Goal: Task Accomplishment & Management: Complete application form

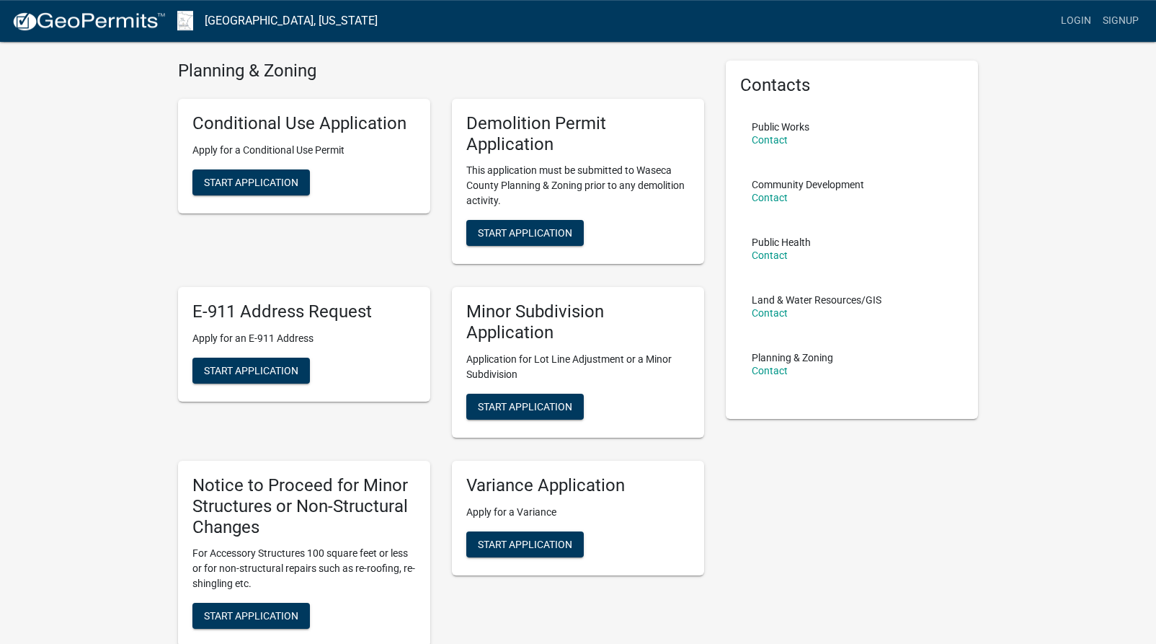
scroll to position [74, 0]
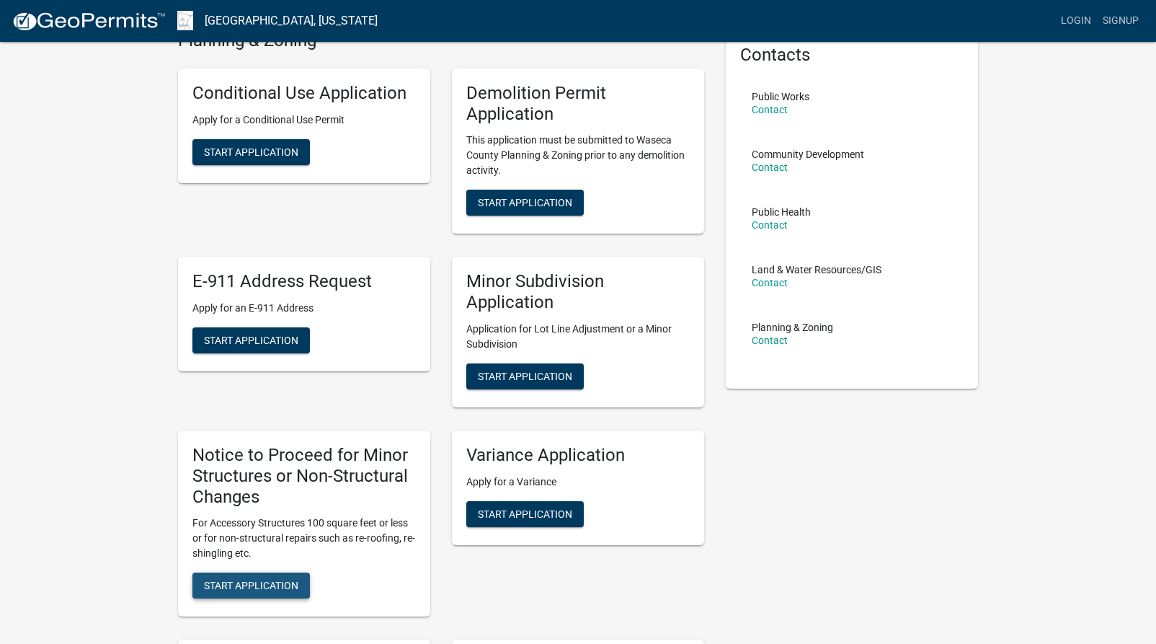
click at [275, 590] on span "Start Application" at bounding box center [251, 585] width 94 height 12
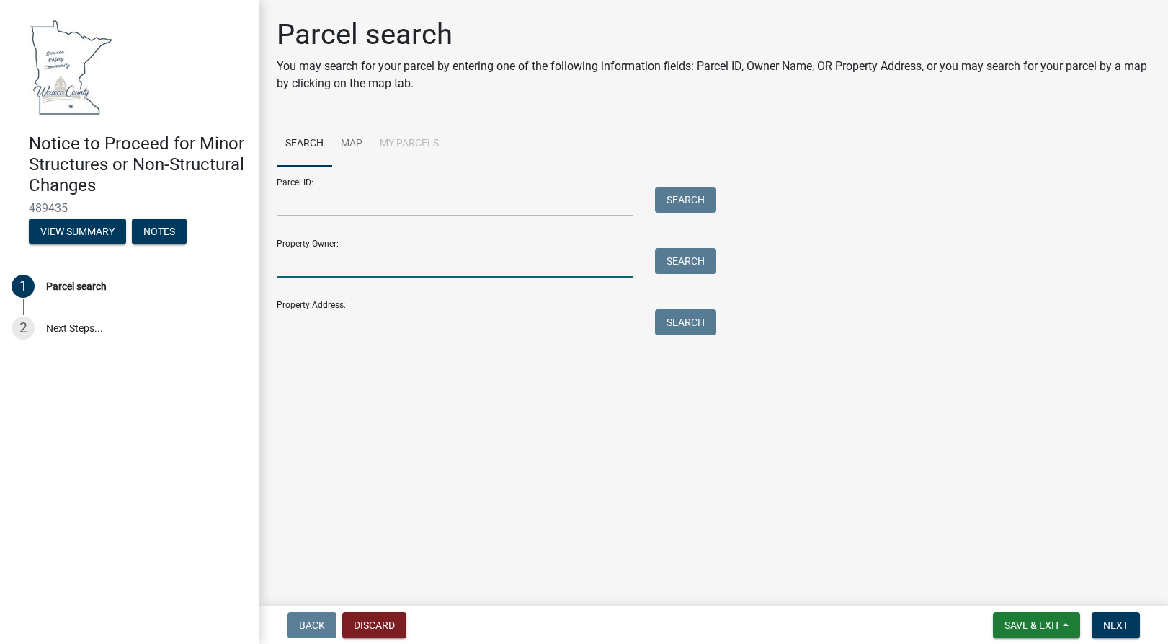
click at [311, 262] on input "Property Owner:" at bounding box center [455, 263] width 357 height 30
type input "[PERSON_NAME] & [PERSON_NAME]"
click at [677, 259] on button "Search" at bounding box center [685, 261] width 61 height 26
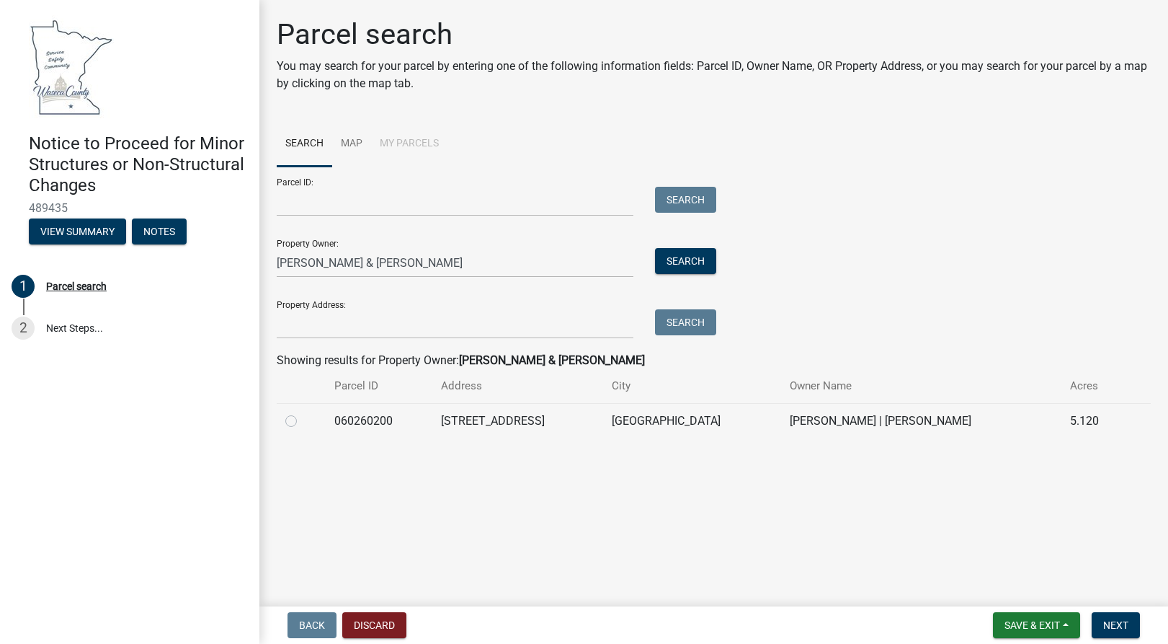
click at [303, 412] on label at bounding box center [303, 412] width 0 height 0
click at [303, 422] on input "radio" at bounding box center [307, 416] width 9 height 9
radio input "true"
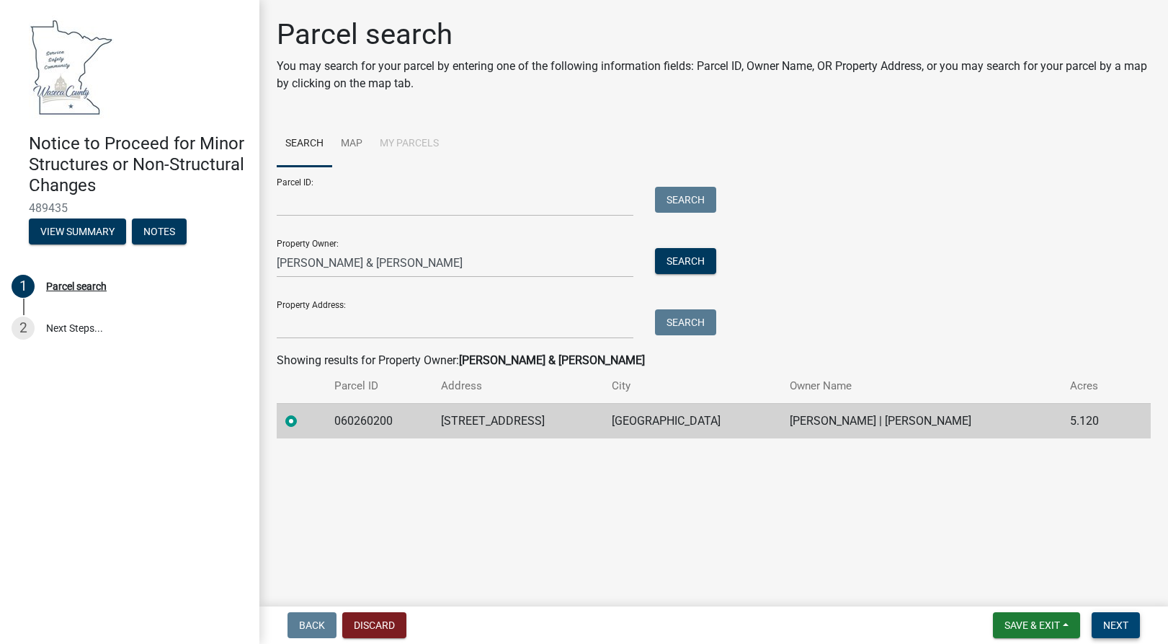
click at [1113, 627] on span "Next" at bounding box center [1115, 625] width 25 height 12
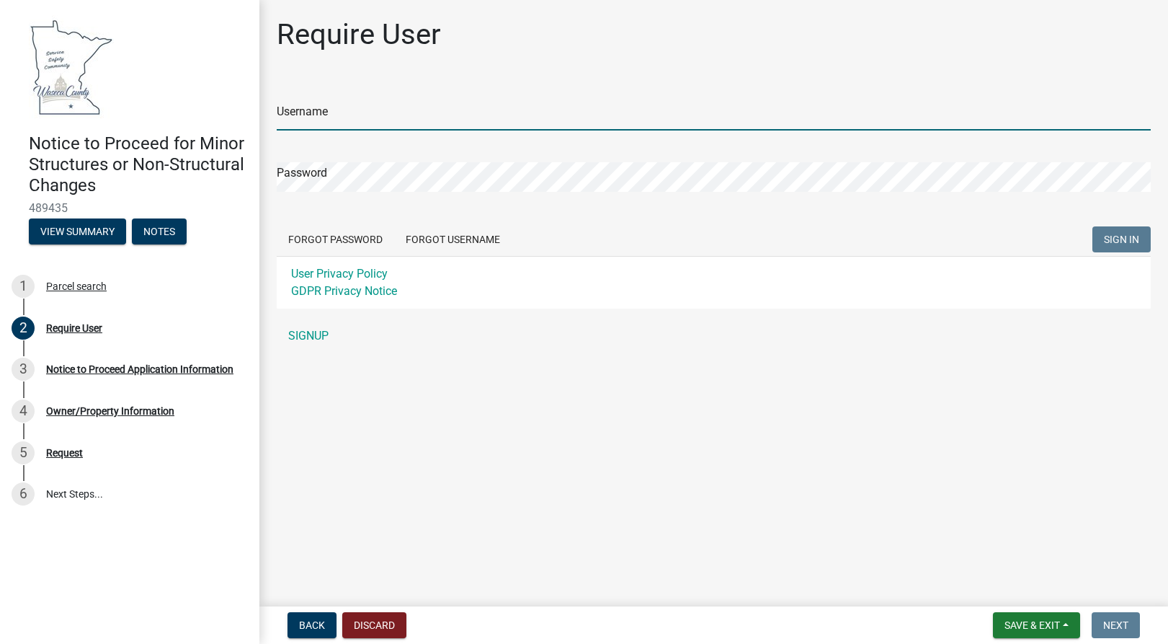
click at [360, 117] on input "Username" at bounding box center [714, 116] width 874 height 30
type input "Bkdanberry"
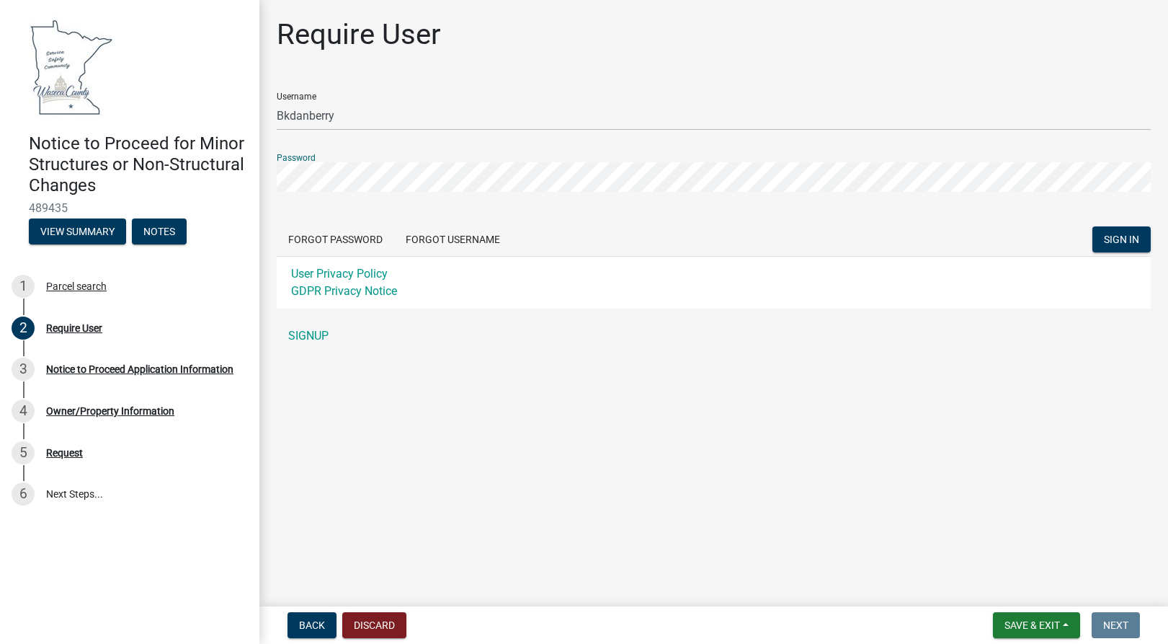
click at [1093, 226] on button "SIGN IN" at bounding box center [1122, 239] width 58 height 26
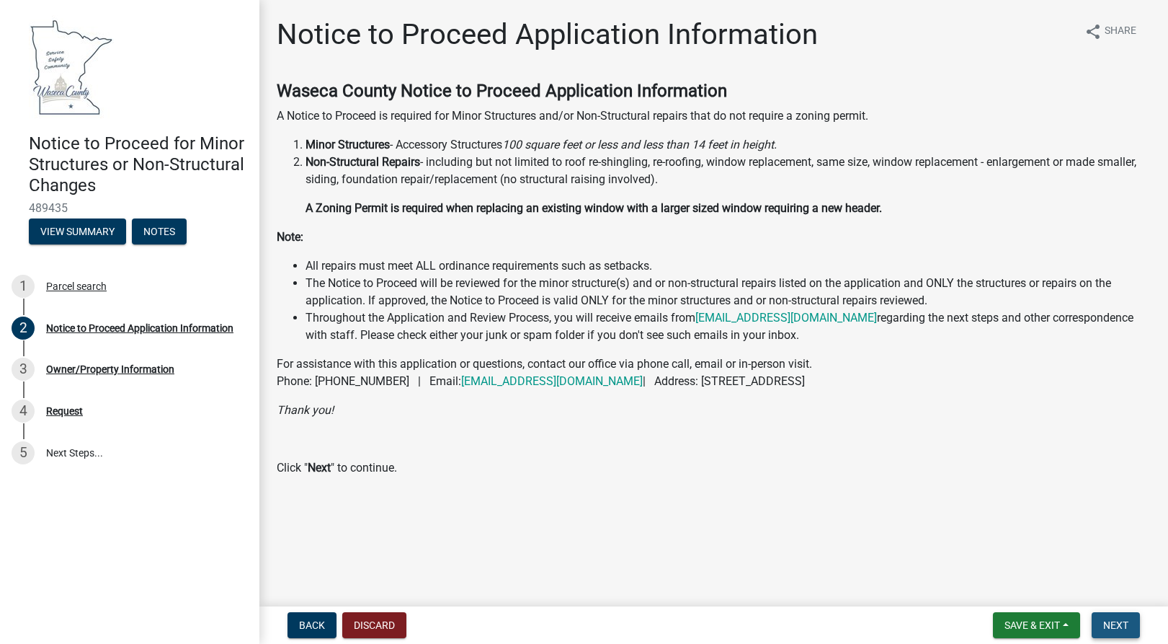
click at [1106, 626] on span "Next" at bounding box center [1115, 625] width 25 height 12
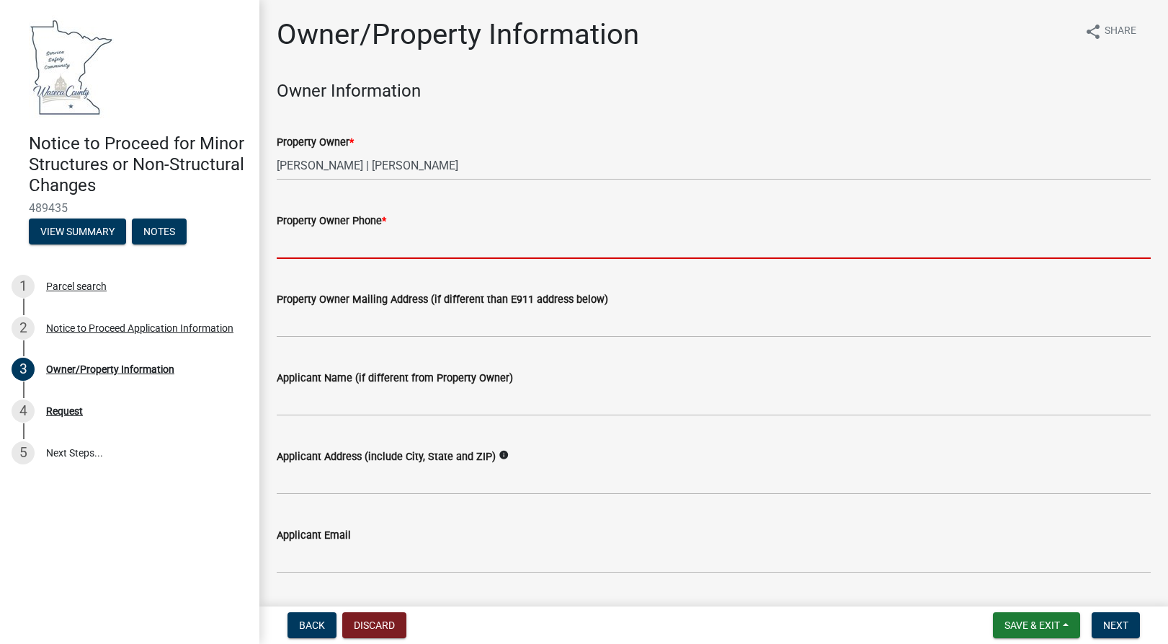
click at [321, 248] on input "Property Owner Phone *" at bounding box center [714, 244] width 874 height 30
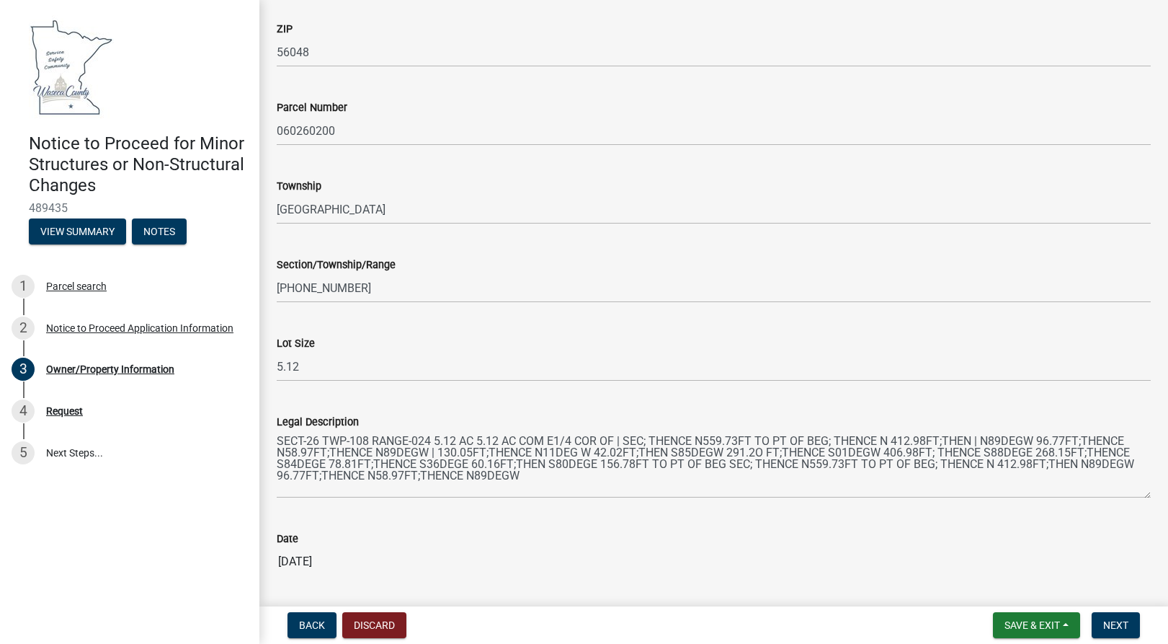
scroll to position [975, 0]
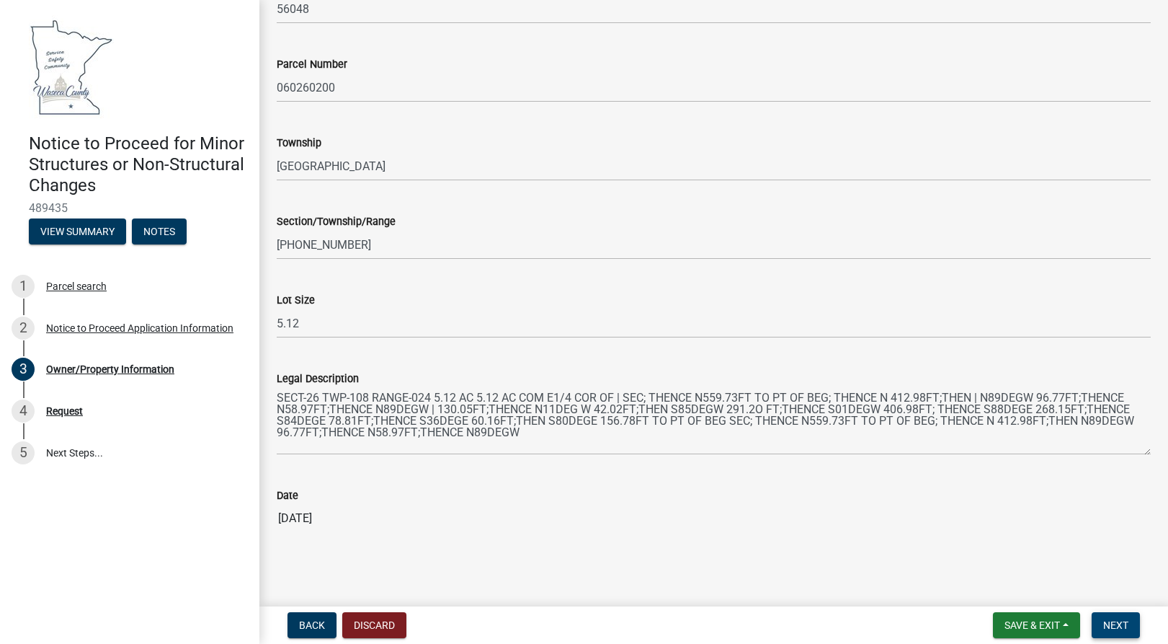
type input "5074751144"
click at [1124, 623] on span "Next" at bounding box center [1115, 625] width 25 height 12
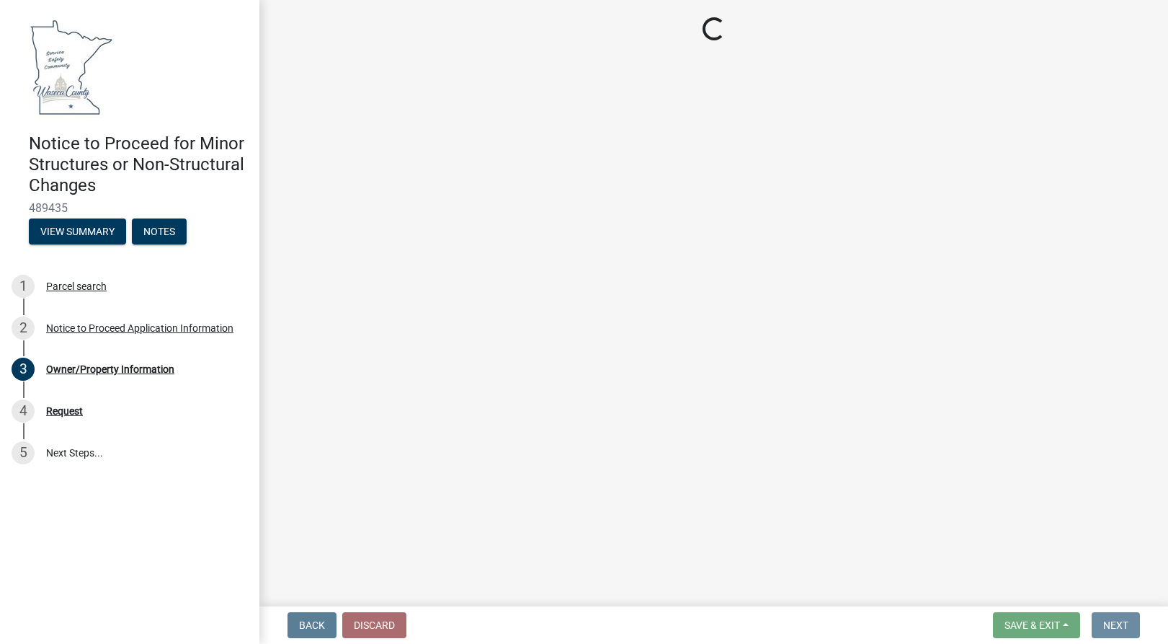
scroll to position [0, 0]
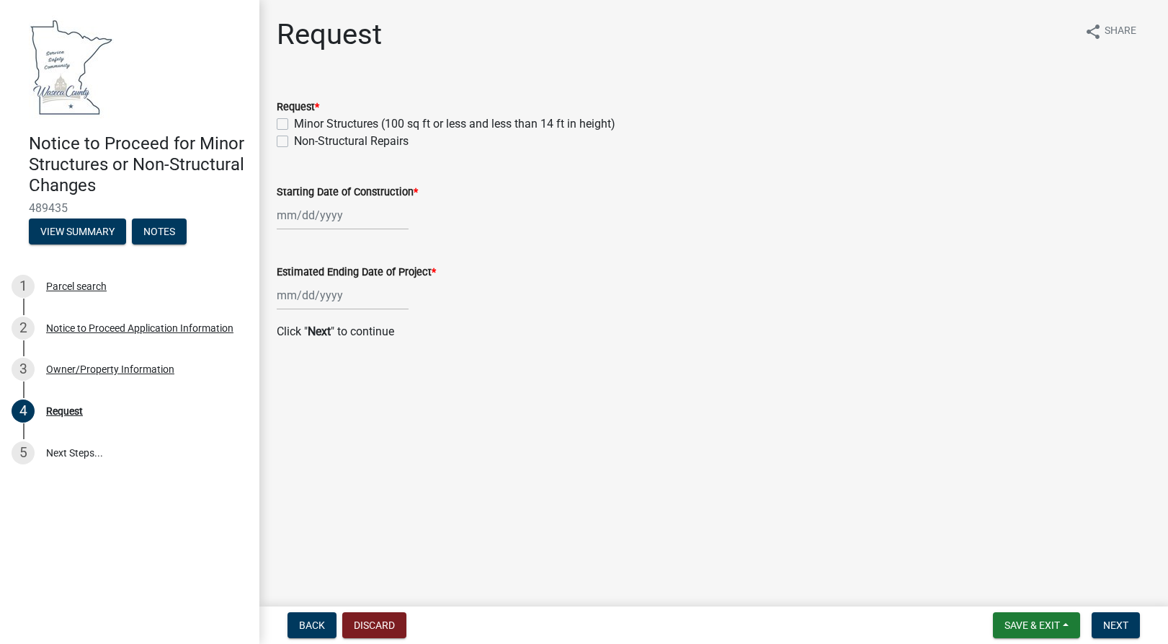
click at [294, 144] on label "Non-Structural Repairs" at bounding box center [351, 141] width 115 height 17
click at [294, 142] on input "Non-Structural Repairs" at bounding box center [298, 137] width 9 height 9
checkbox input "true"
checkbox input "false"
checkbox input "true"
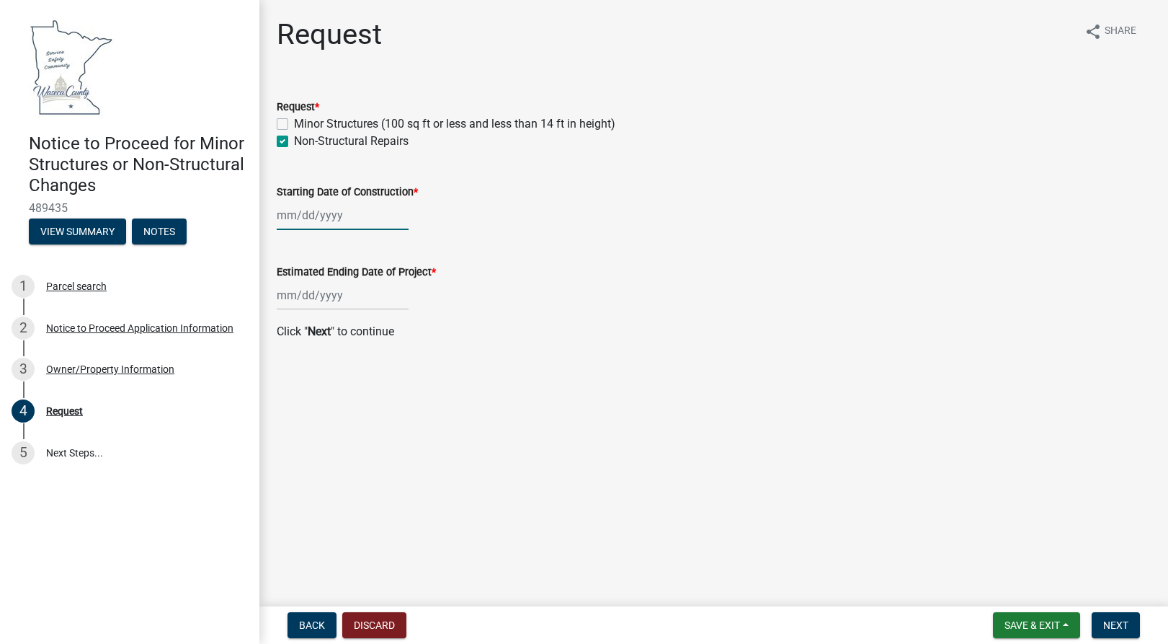
click at [337, 221] on input "Starting Date of Construction *" at bounding box center [343, 215] width 132 height 30
select select "10"
select select "2025"
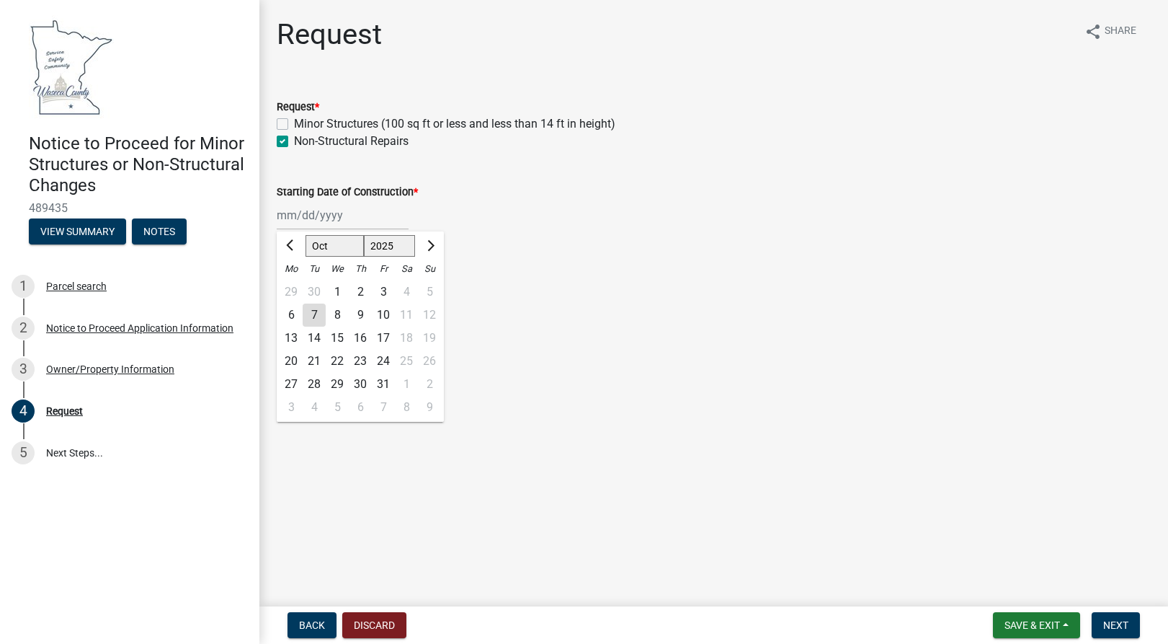
click at [401, 246] on select "1525 1526 1527 1528 1529 1530 1531 1532 1533 1534 1535 1536 1537 1538 1539 1540…" at bounding box center [390, 246] width 52 height 22
click option "2024" at bounding box center [0, 0] width 0 height 0
click at [378, 608] on nav "Back Discard Save & Exit Save Save & Exit Next" at bounding box center [713, 624] width 909 height 37
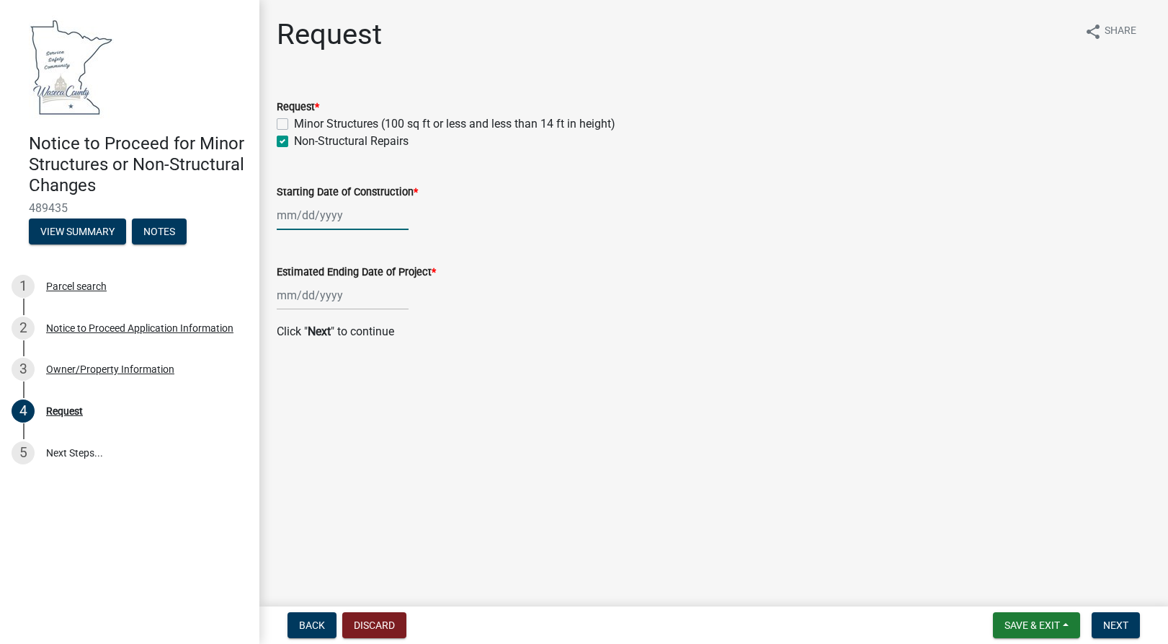
click at [311, 217] on input "Starting Date of Construction *" at bounding box center [343, 215] width 132 height 30
select select "10"
select select "2025"
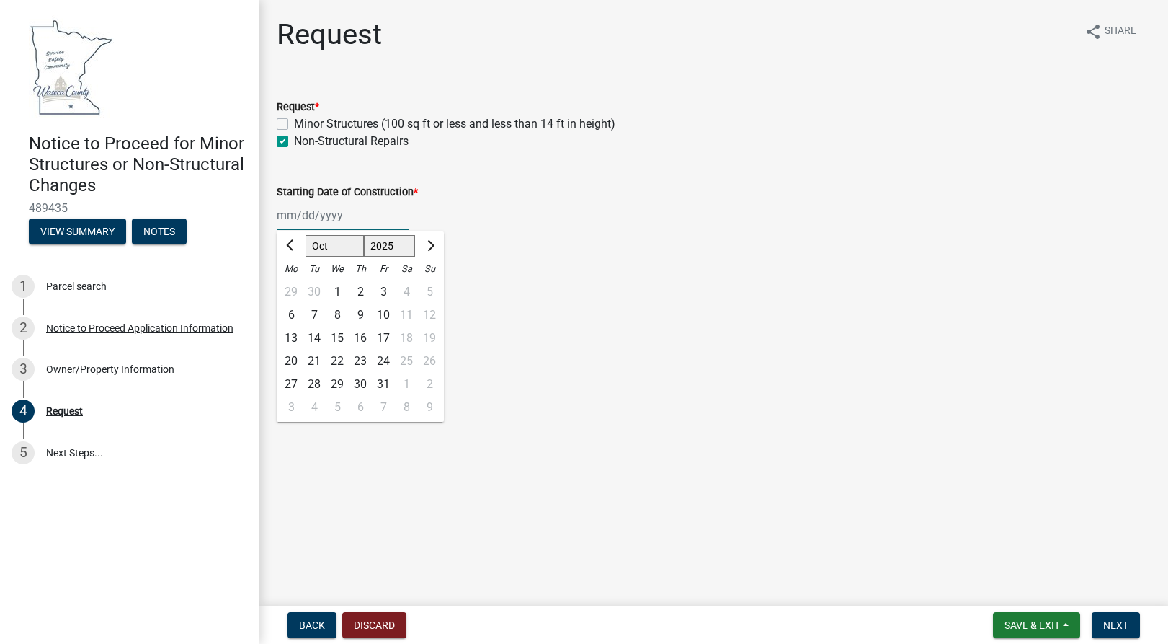
click at [306, 235] on select "Jan Feb Mar Apr May Jun [DATE] Aug Sep Oct Nov Dec" at bounding box center [335, 246] width 58 height 22
select select "7"
click option "[DATE]" at bounding box center [0, 0] width 0 height 0
select select "2024"
click option "2024" at bounding box center [0, 0] width 0 height 0
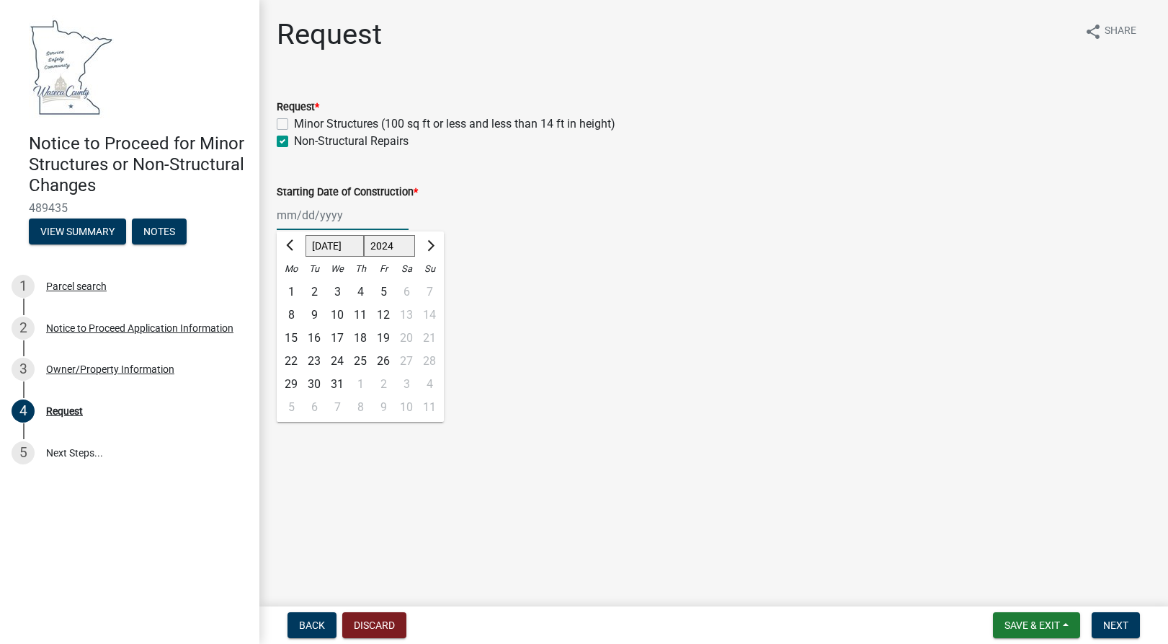
click at [386, 292] on div "5" at bounding box center [383, 291] width 23 height 23
type input "[DATE]"
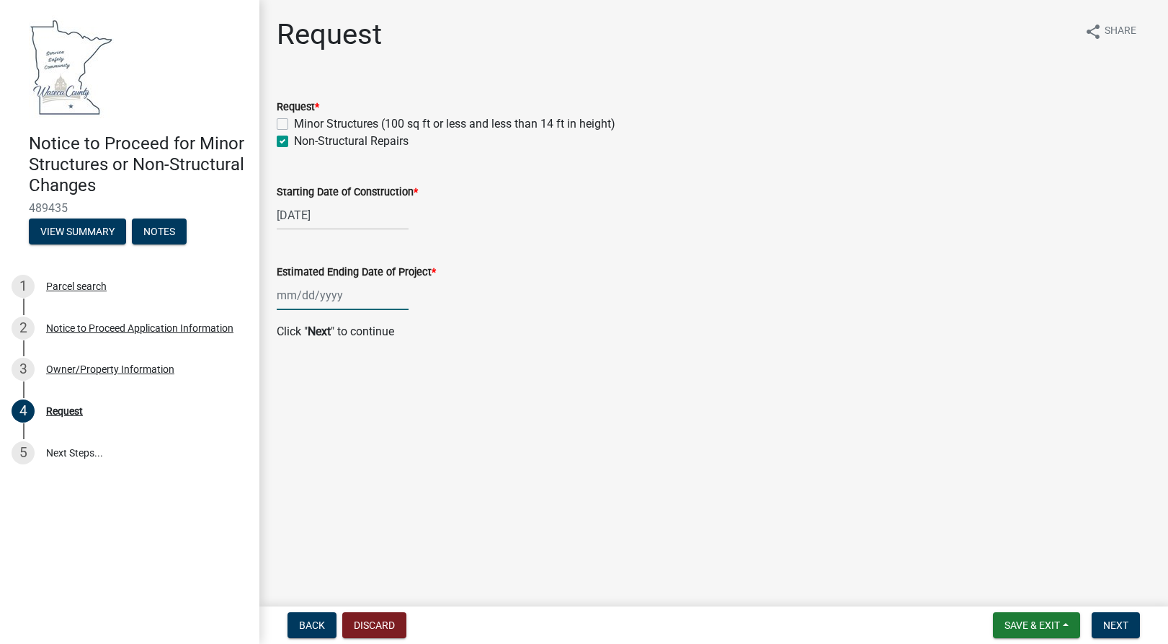
click at [329, 299] on input "Estimated Ending Date of Project *" at bounding box center [343, 295] width 132 height 30
select select "10"
select select "2025"
click at [430, 324] on span "Next month" at bounding box center [429, 325] width 11 height 11
select select "11"
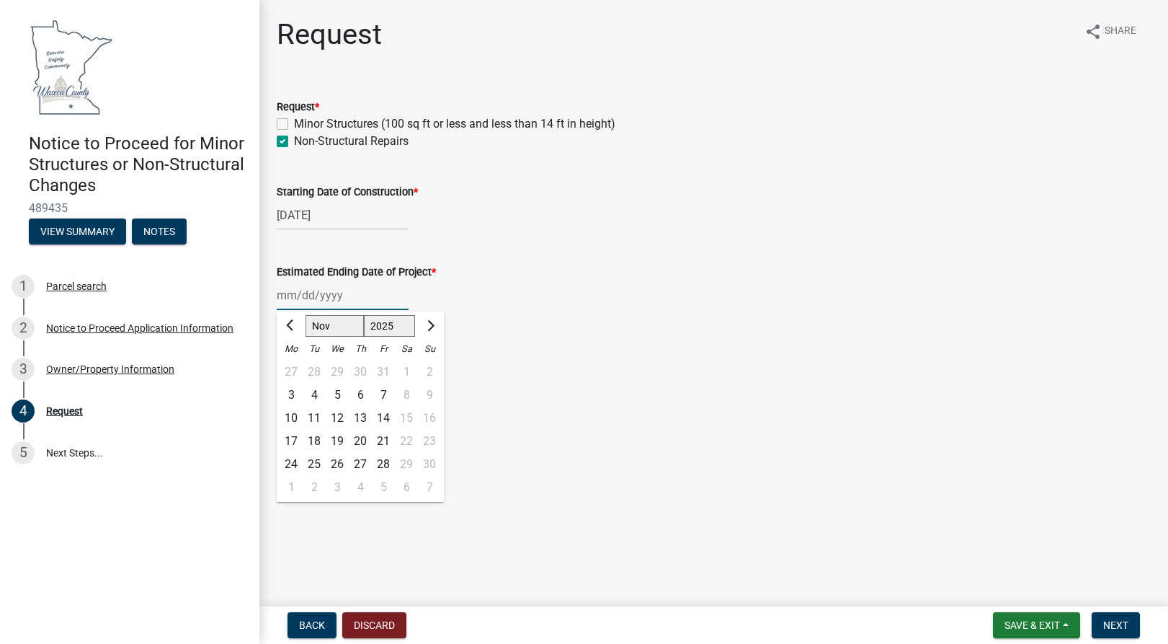
select select "2026"
click option "2026" at bounding box center [0, 0] width 0 height 0
select select "2"
click option "Feb" at bounding box center [0, 0] width 0 height 0
click at [381, 463] on div "27" at bounding box center [383, 464] width 23 height 23
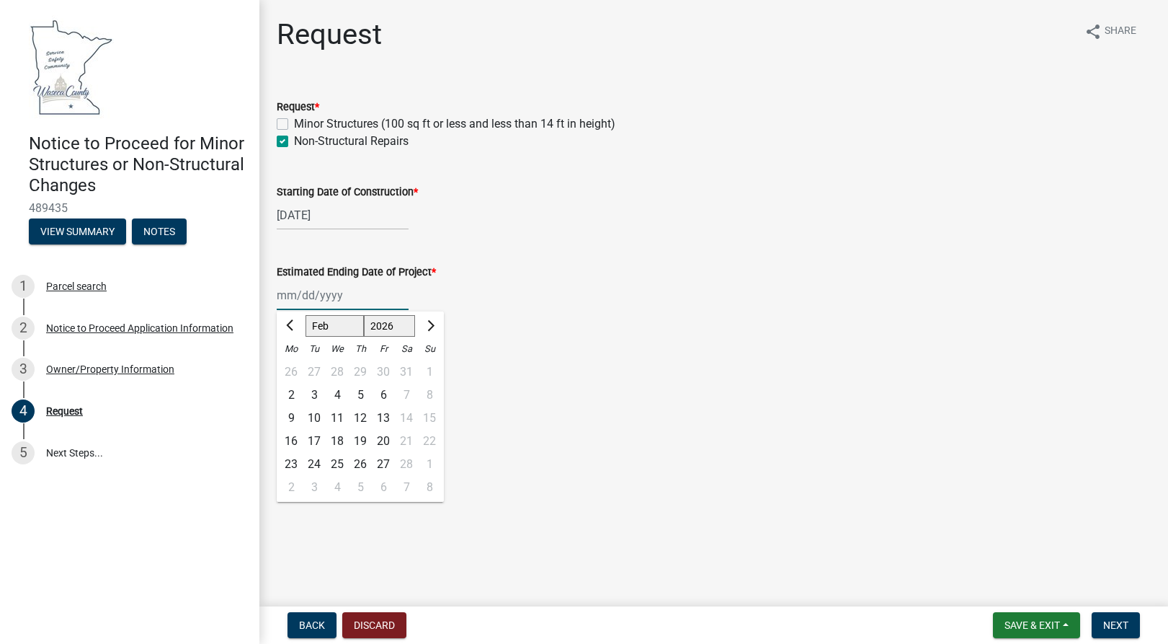
type input "[DATE]"
click at [1111, 628] on span "Next" at bounding box center [1115, 625] width 25 height 12
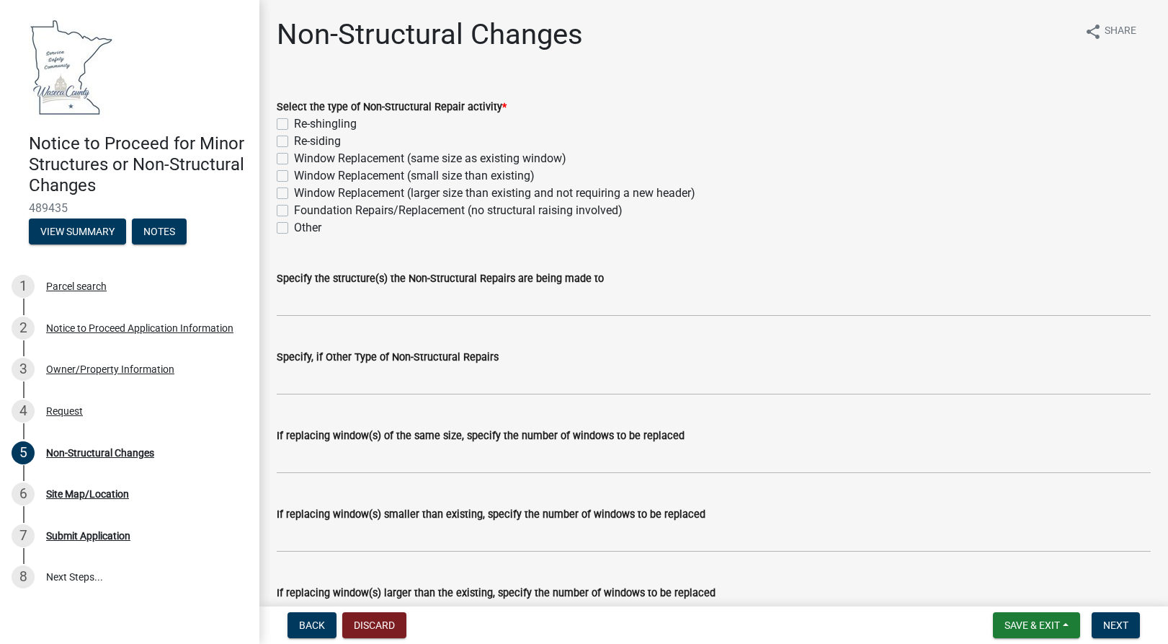
click at [294, 232] on label "Other" at bounding box center [307, 227] width 27 height 17
click at [294, 228] on input "Other" at bounding box center [298, 223] width 9 height 9
checkbox input "true"
checkbox input "false"
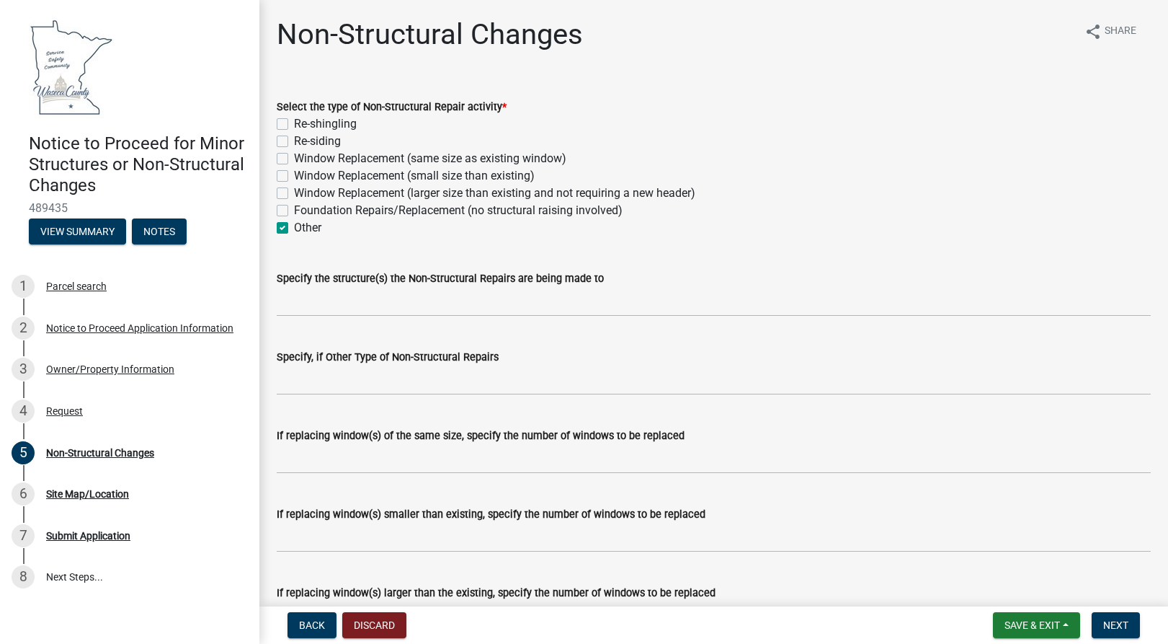
checkbox input "false"
checkbox input "true"
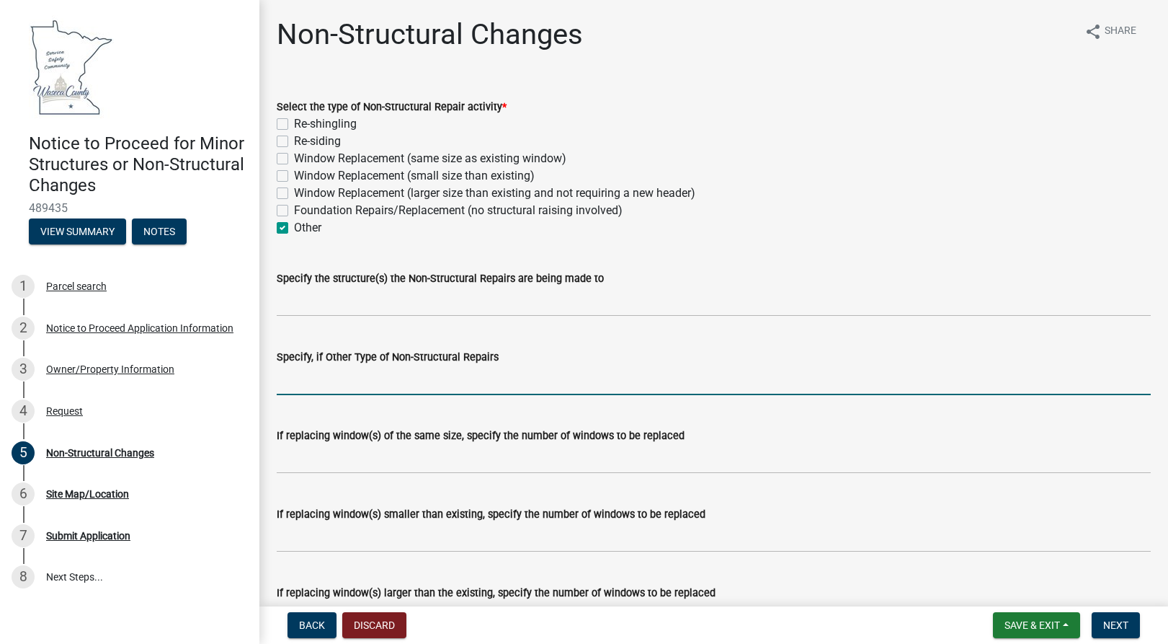
click at [308, 388] on input "Specify, if Other Type of Non-Structural Repairs" at bounding box center [714, 380] width 874 height 30
type input "F"
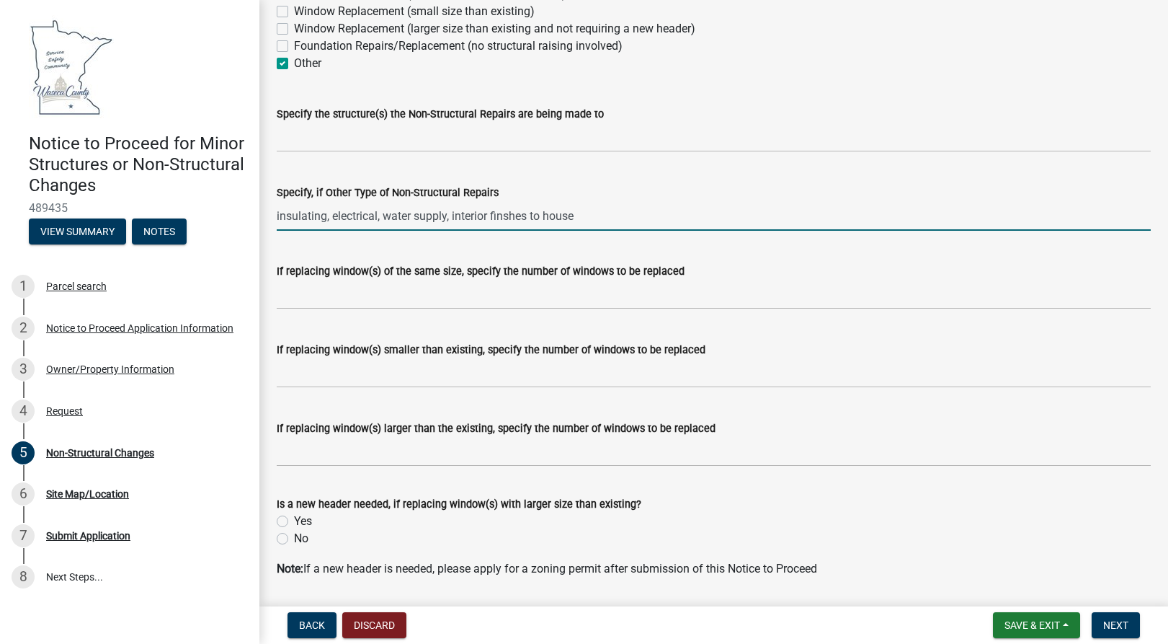
scroll to position [209, 0]
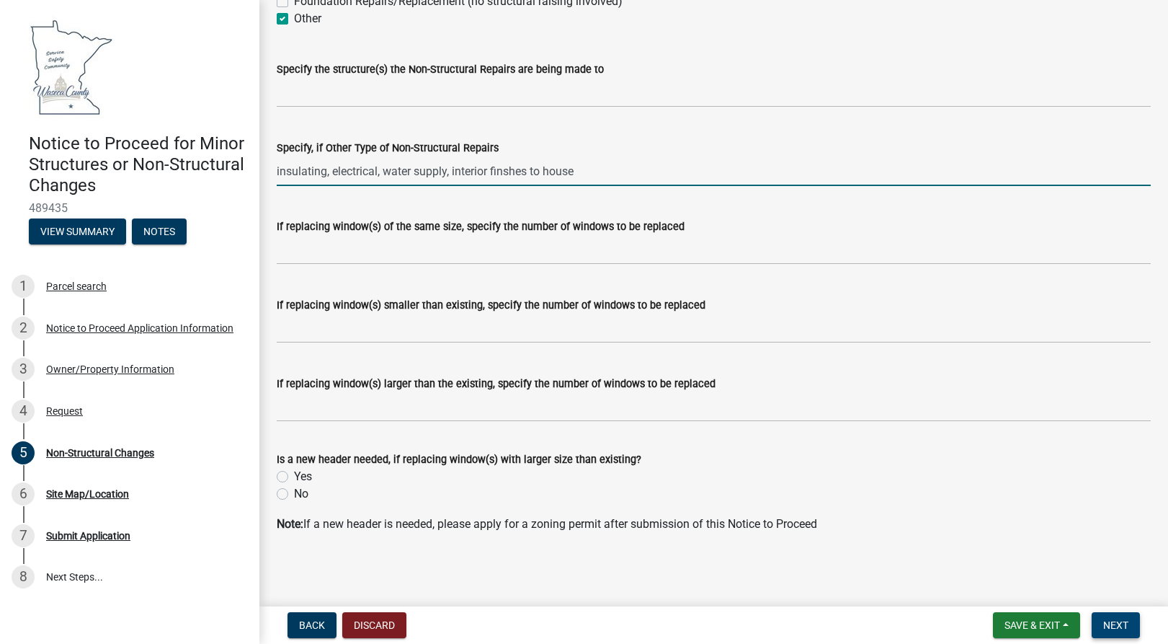
type input "insulating, electrical, water supply, interior finshes to house"
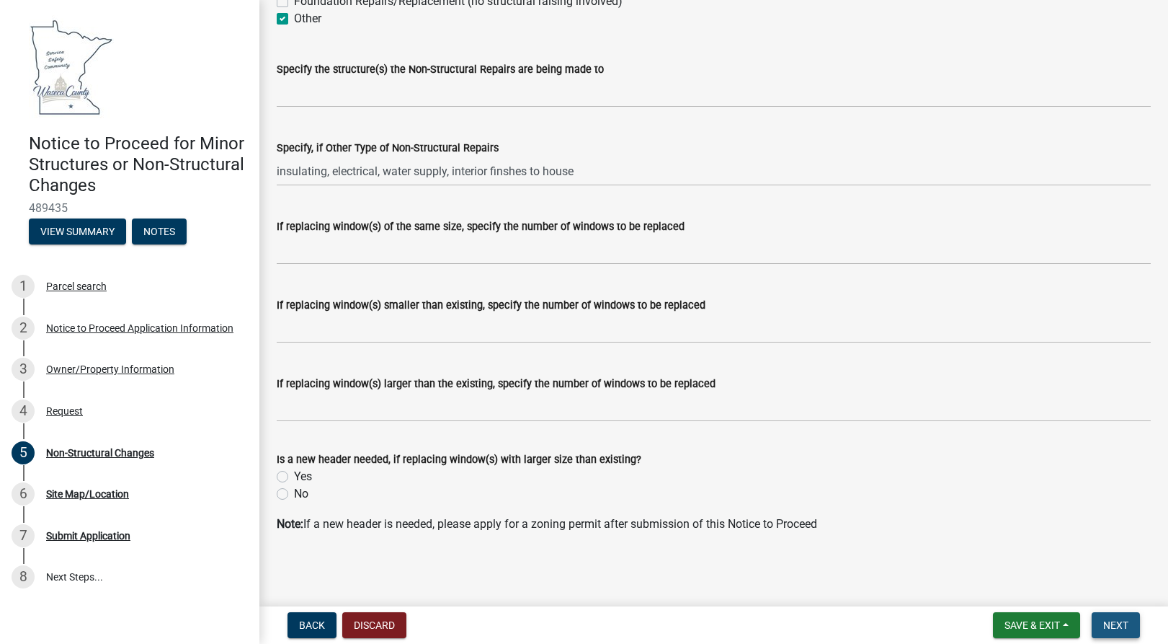
click at [1135, 623] on button "Next" at bounding box center [1116, 625] width 48 height 26
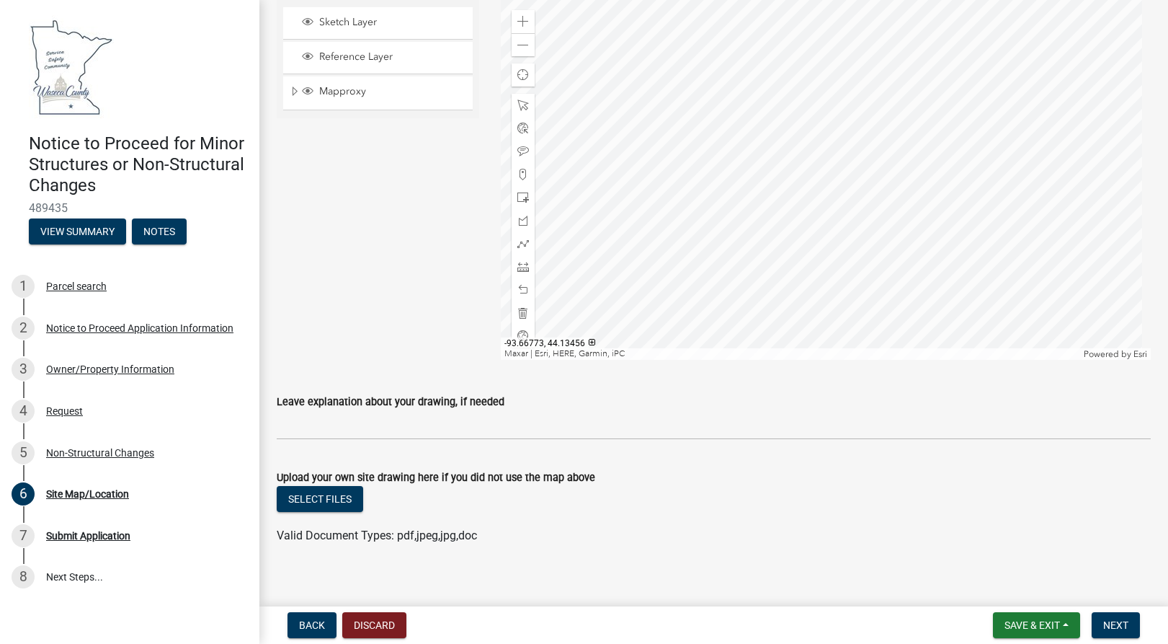
scroll to position [442, 0]
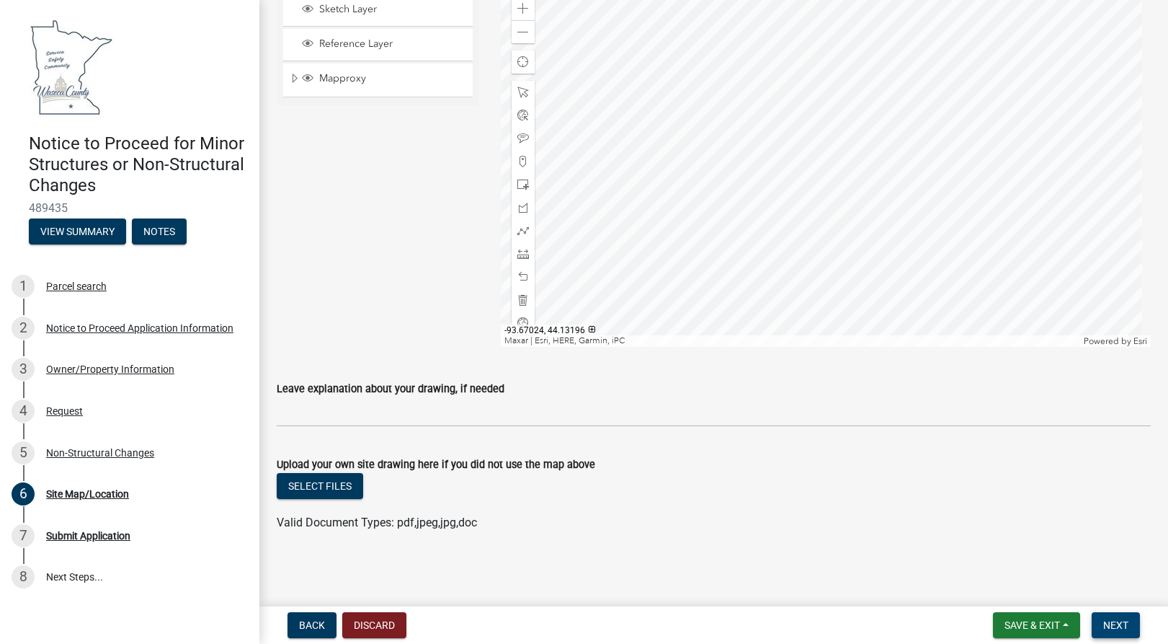
click at [1107, 631] on button "Next" at bounding box center [1116, 625] width 48 height 26
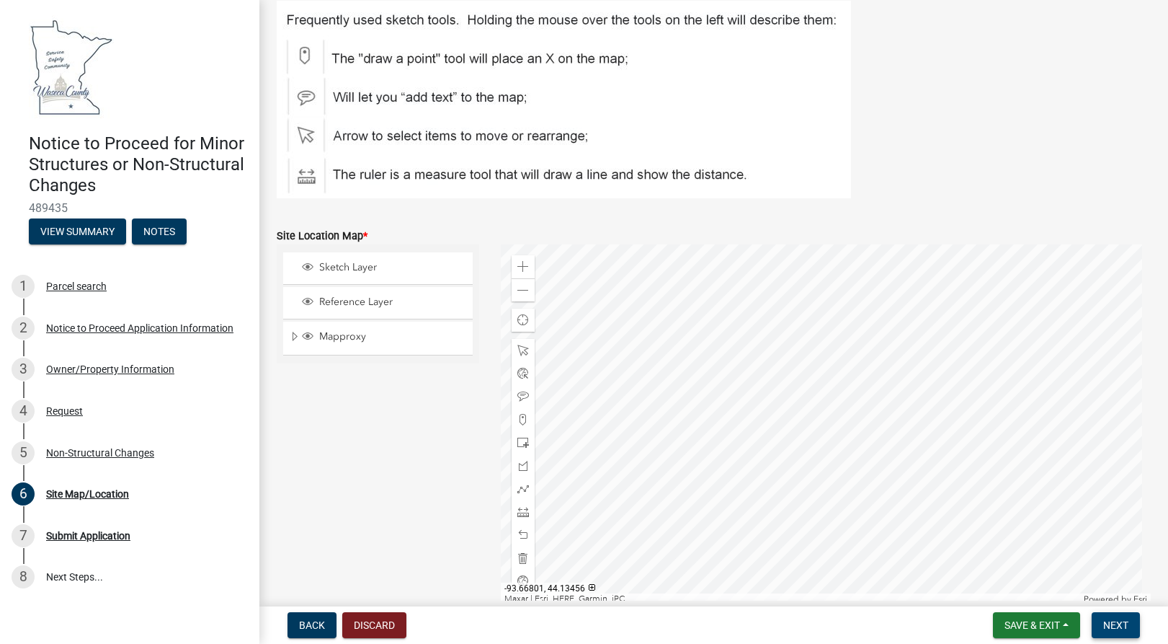
scroll to position [195, 0]
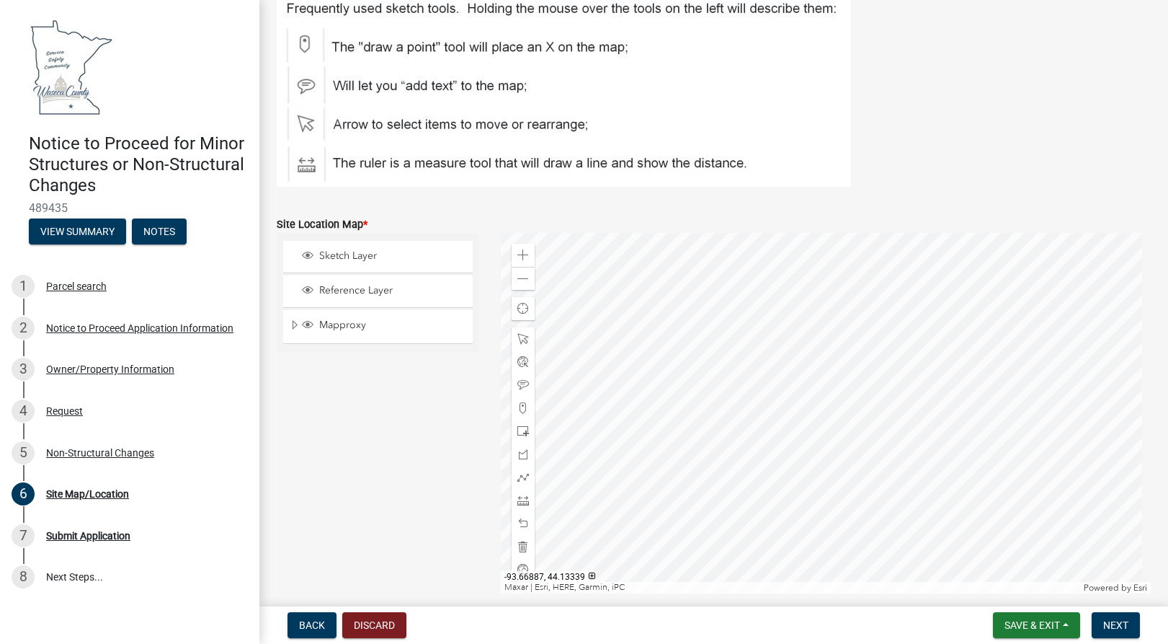
click at [799, 396] on div at bounding box center [826, 413] width 650 height 360
click at [517, 406] on span at bounding box center [523, 408] width 12 height 12
click at [815, 391] on div at bounding box center [826, 413] width 650 height 360
click at [1100, 630] on button "Next" at bounding box center [1116, 625] width 48 height 26
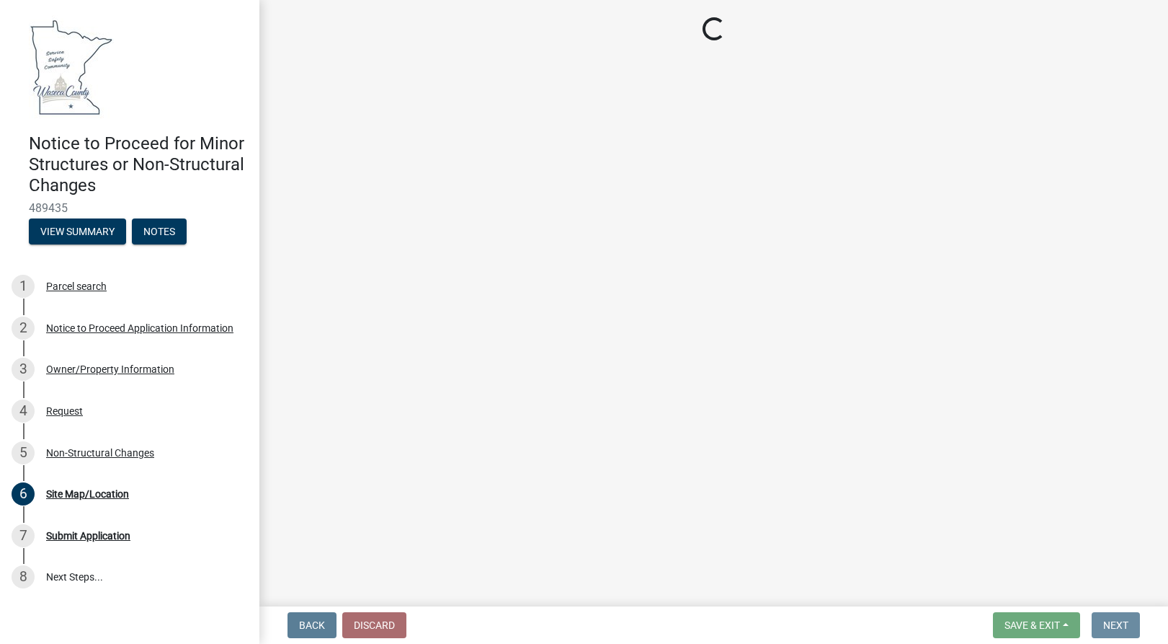
scroll to position [0, 0]
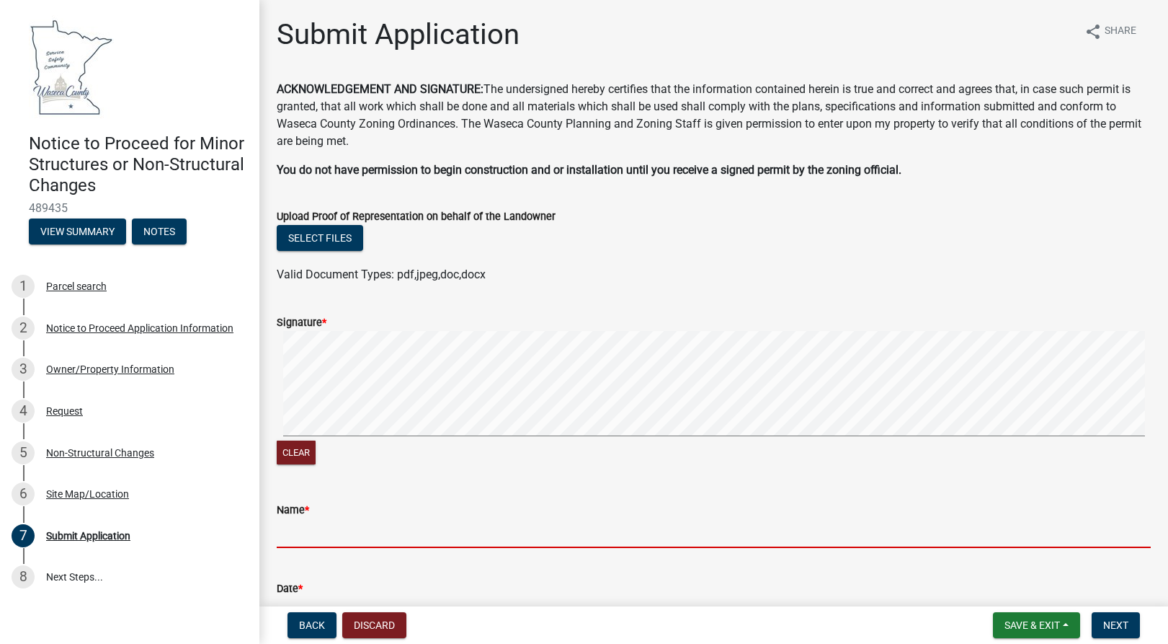
click at [294, 535] on input "Name *" at bounding box center [714, 533] width 874 height 30
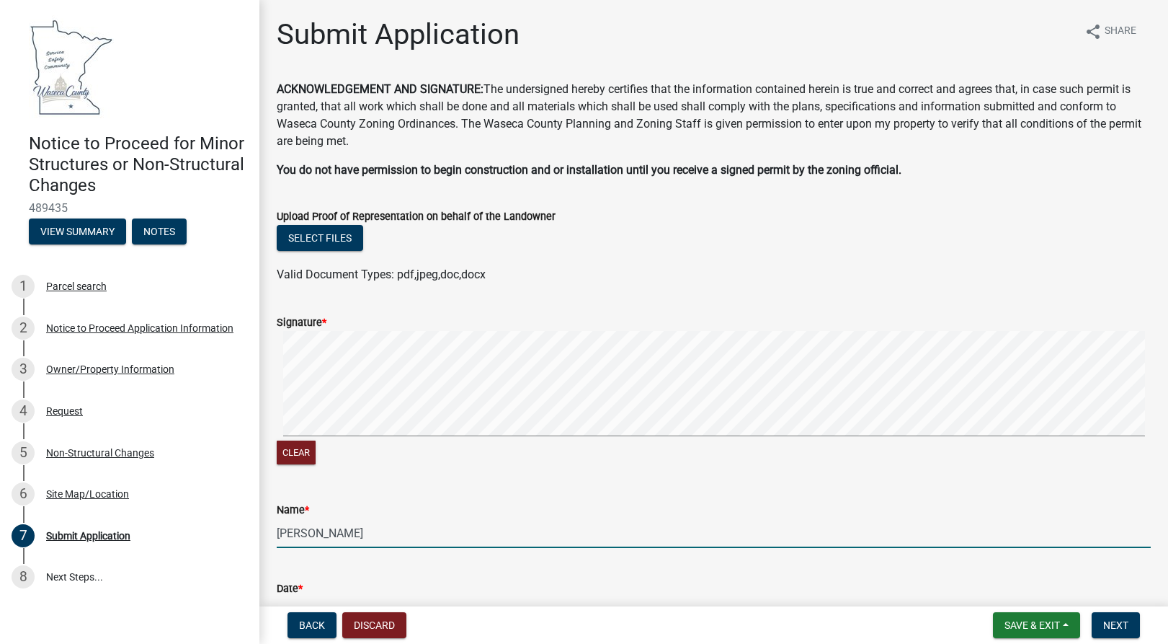
scroll to position [82, 0]
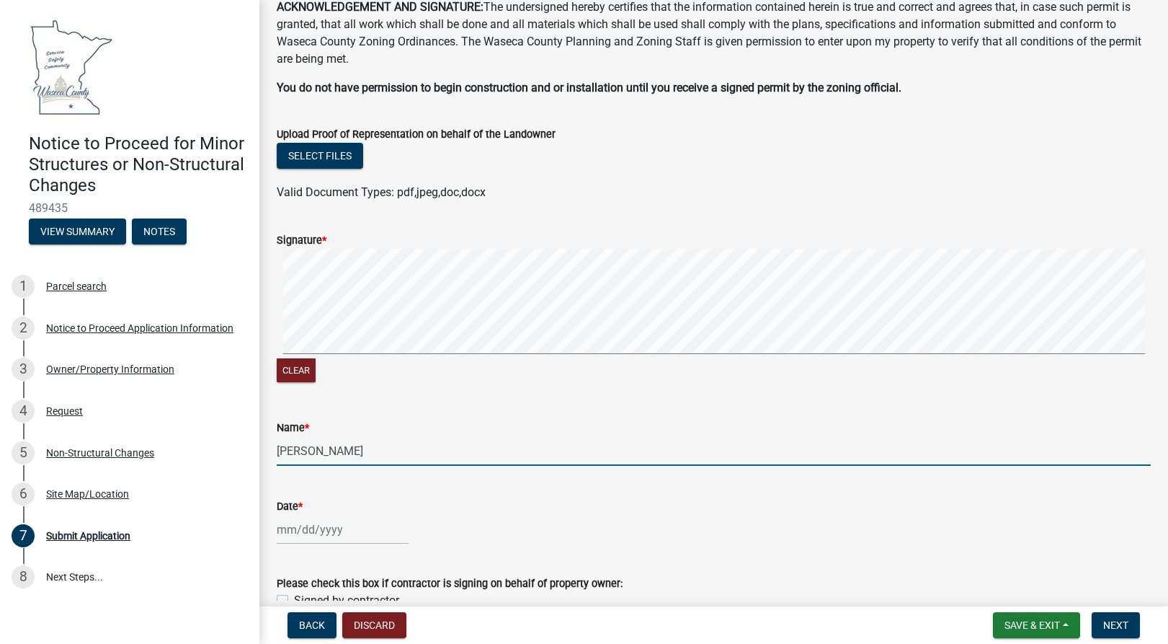
type input "[PERSON_NAME]"
click at [324, 524] on input "Date *" at bounding box center [343, 530] width 132 height 30
select select "10"
select select "2025"
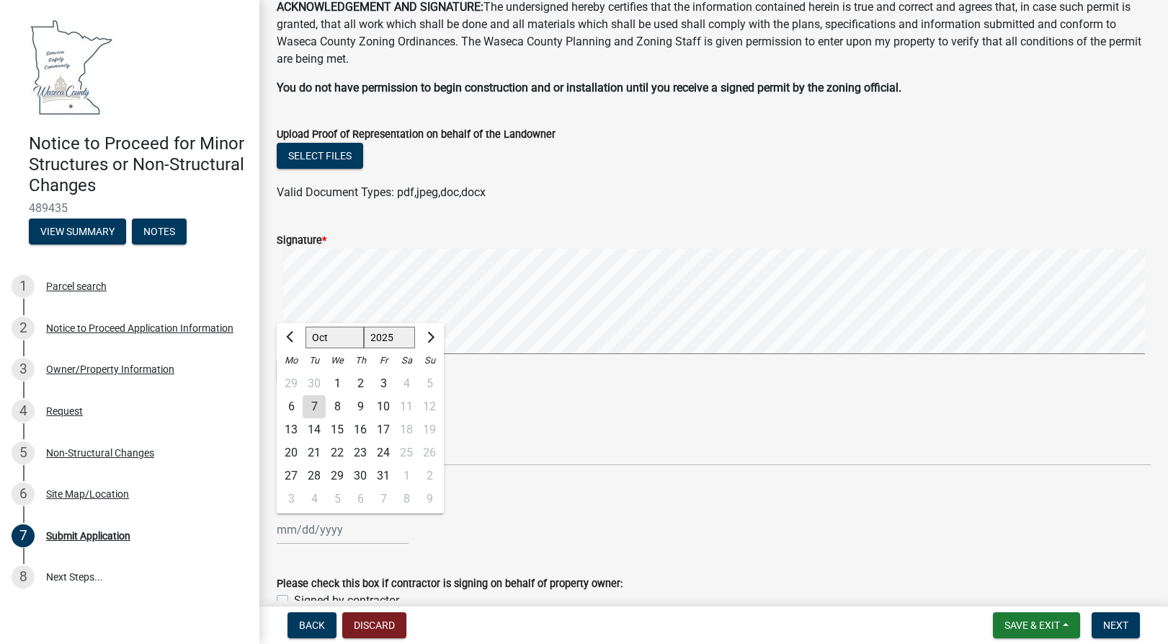
click at [319, 403] on div "7" at bounding box center [314, 406] width 23 height 23
type input "[DATE]"
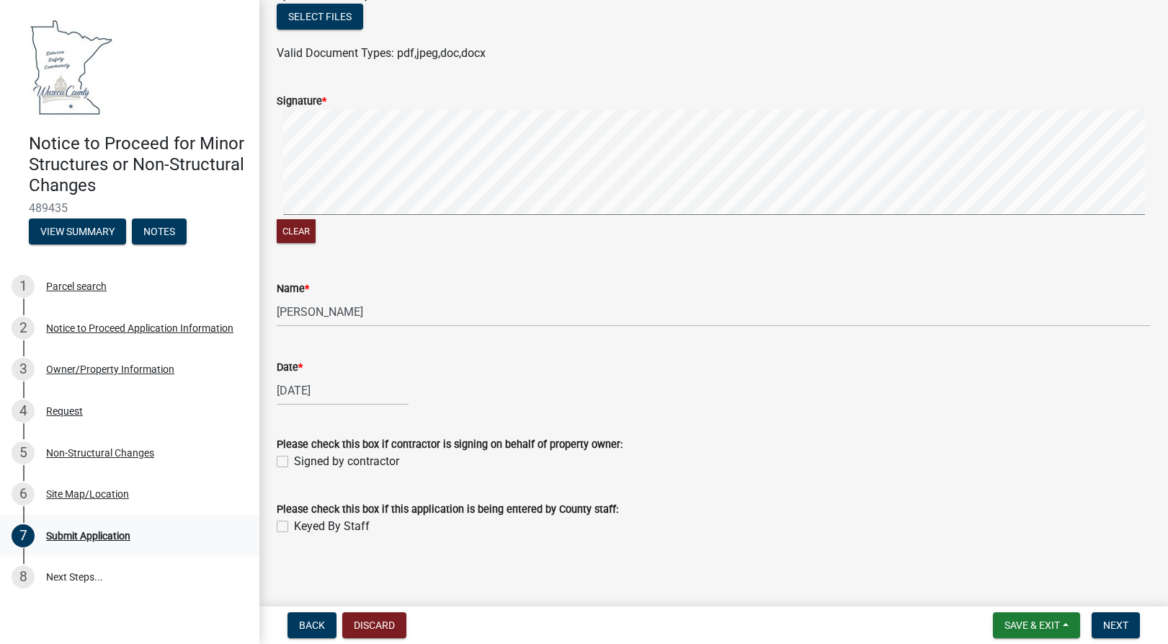
scroll to position [225, 0]
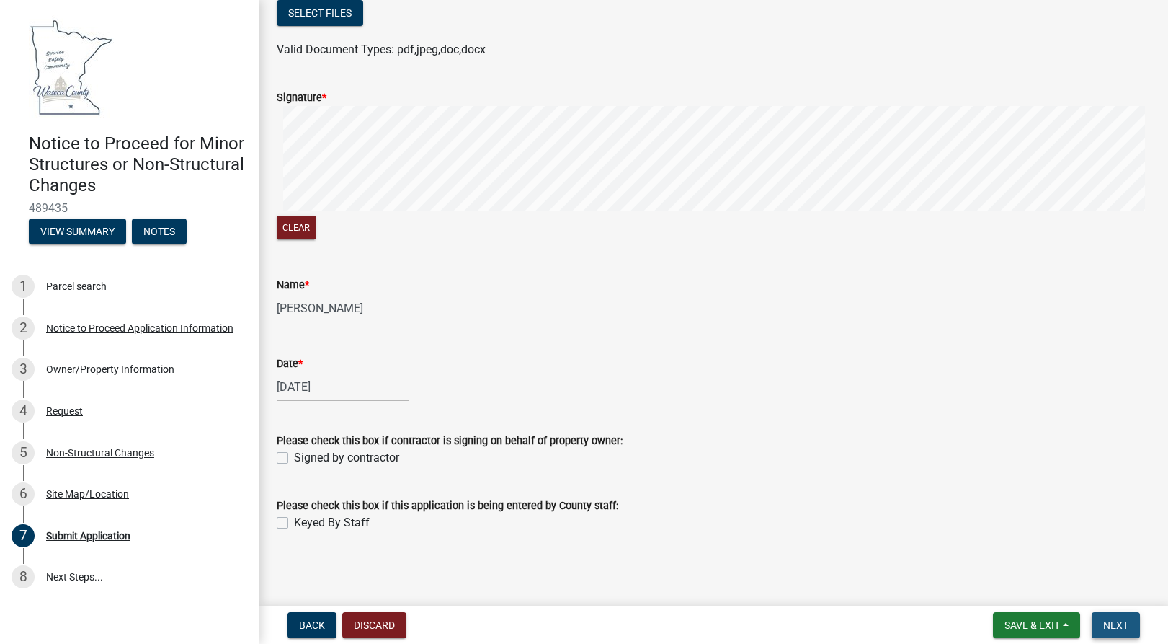
click at [1116, 624] on span "Next" at bounding box center [1115, 625] width 25 height 12
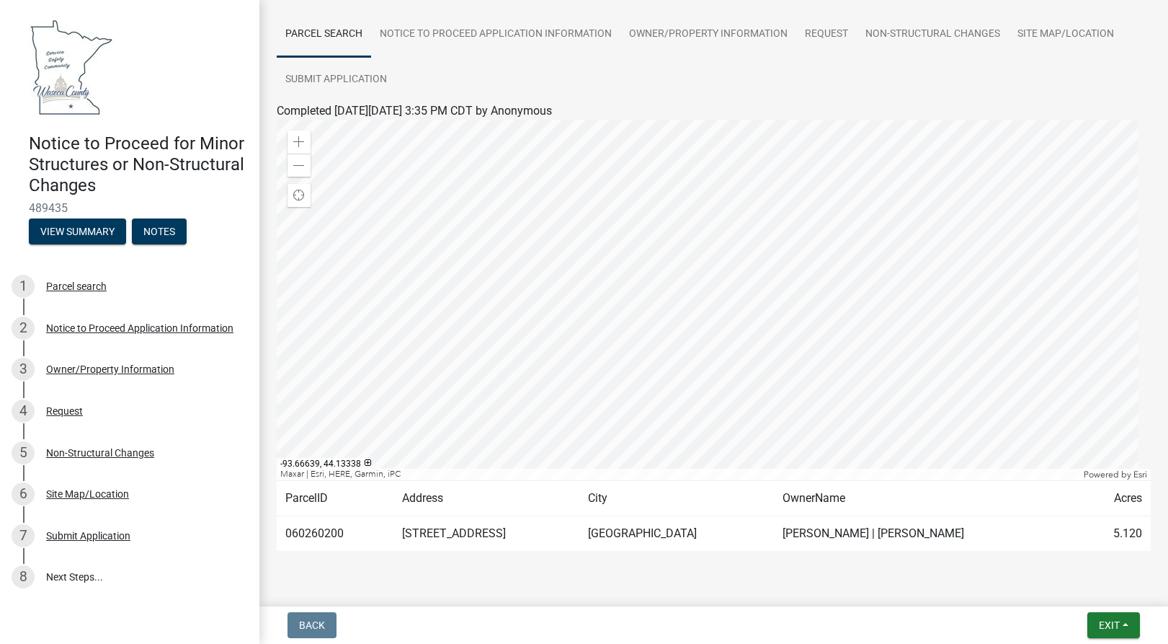
scroll to position [133, 0]
